Goal: Navigation & Orientation: Find specific page/section

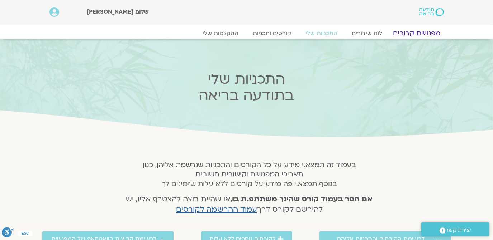
click at [419, 30] on link "מפגשים קרובים" at bounding box center [416, 33] width 65 height 9
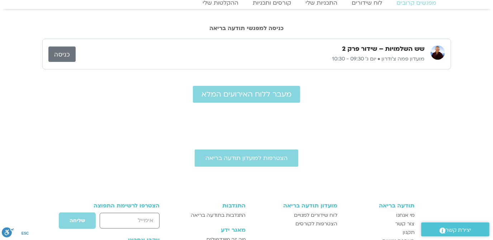
scroll to position [43, 0]
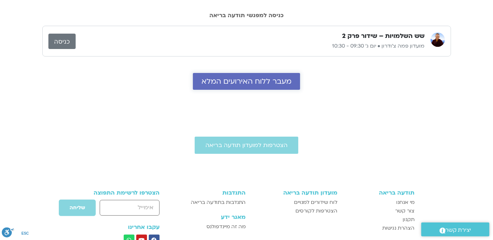
click at [249, 80] on span "מעבר ללוח האירועים המלא" at bounding box center [246, 81] width 90 height 8
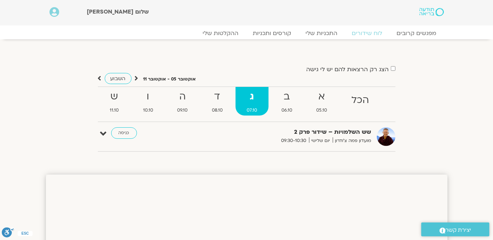
click at [244, 97] on strong "ג" at bounding box center [251, 97] width 33 height 16
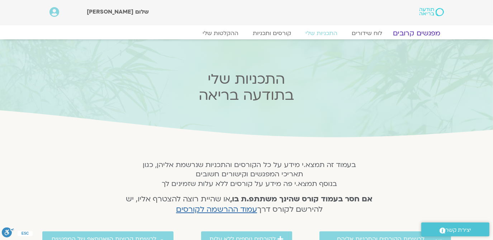
click at [411, 32] on link "מפגשים קרובים" at bounding box center [416, 33] width 65 height 9
